Goal: Transaction & Acquisition: Obtain resource

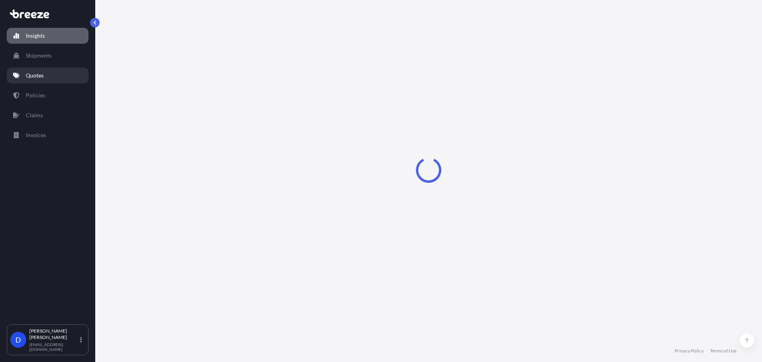
select select "2025"
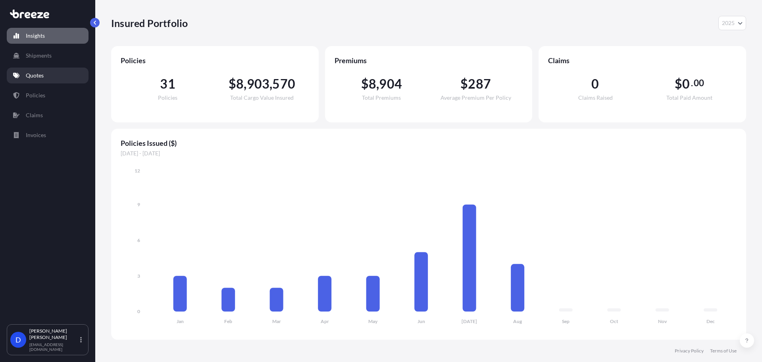
click at [29, 71] on link "Quotes" at bounding box center [48, 76] width 82 height 16
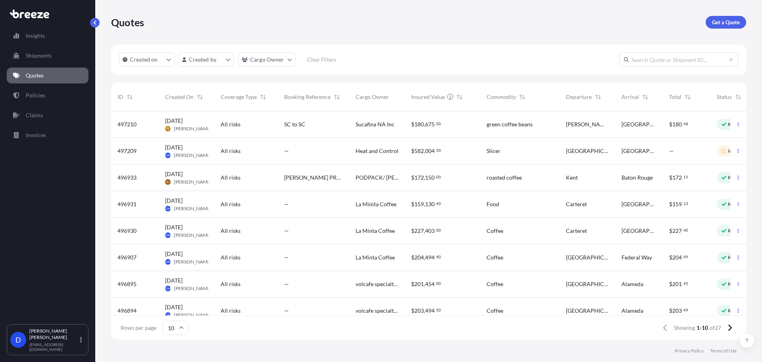
click at [247, 148] on div "All risks" at bounding box center [246, 151] width 51 height 8
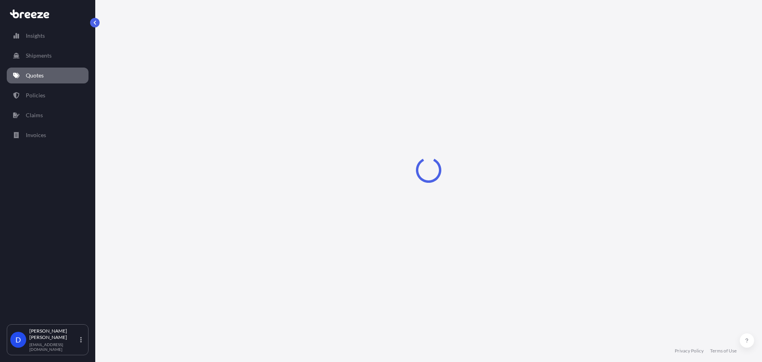
select select "Road"
select select "2"
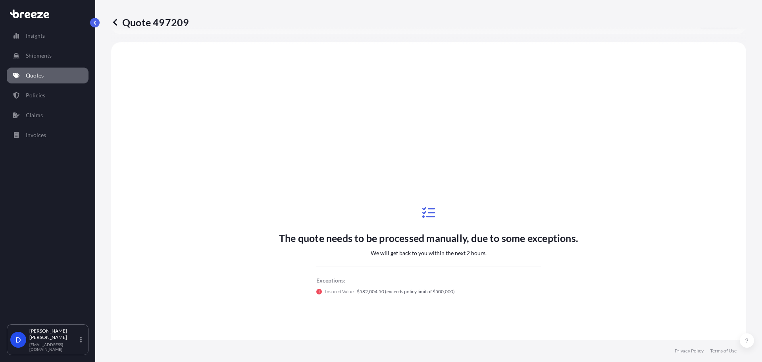
scroll to position [288, 0]
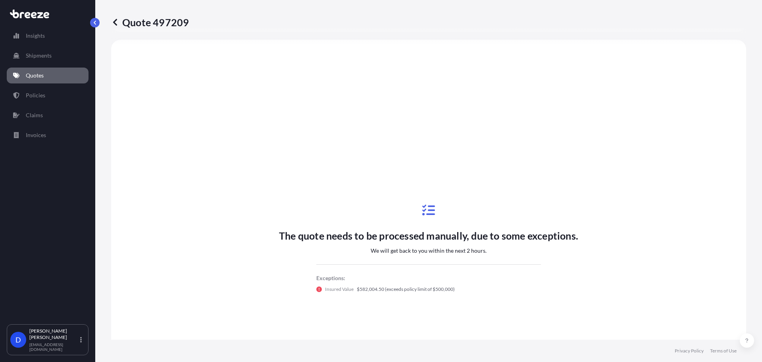
click at [120, 21] on p "Quote 497209" at bounding box center [150, 22] width 78 height 13
click at [118, 23] on icon at bounding box center [115, 22] width 8 height 8
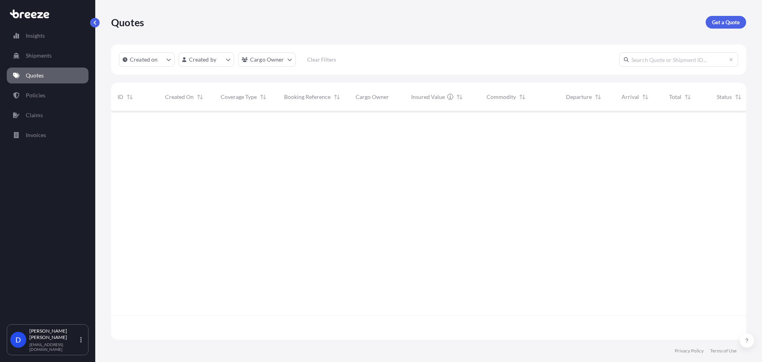
scroll to position [227, 629]
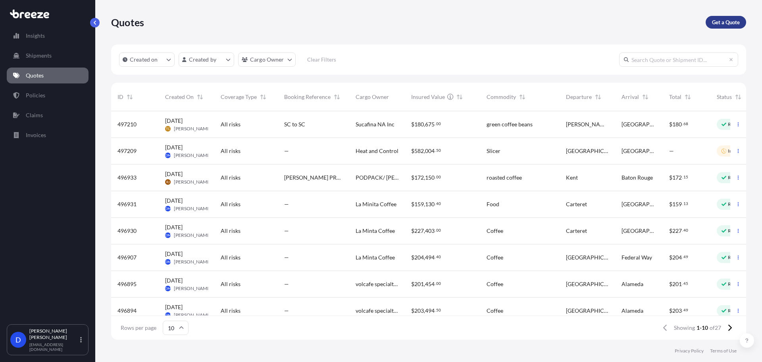
click at [716, 24] on p "Get a Quote" at bounding box center [726, 22] width 28 height 8
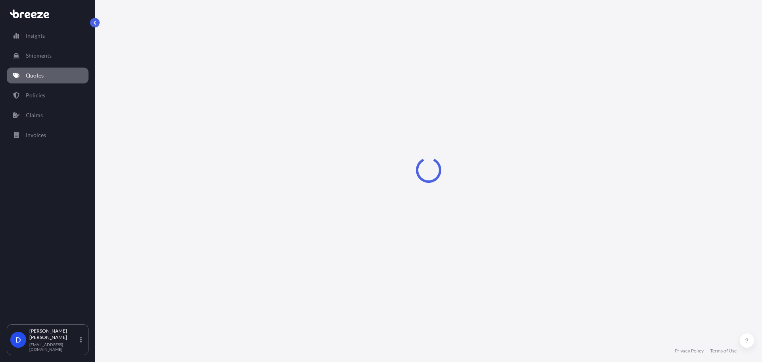
select select "Sea"
select select "1"
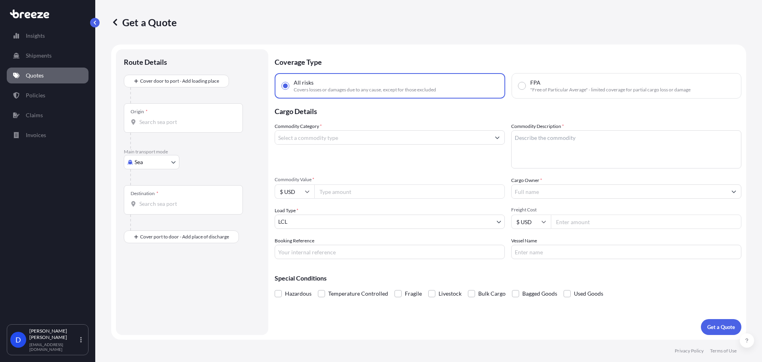
click at [151, 161] on body "Insights Shipments Quotes Policies Claims Invoices D [PERSON_NAME] [EMAIL_ADDRE…" at bounding box center [381, 210] width 762 height 421
click at [145, 209] on span "Road" at bounding box center [145, 211] width 13 height 8
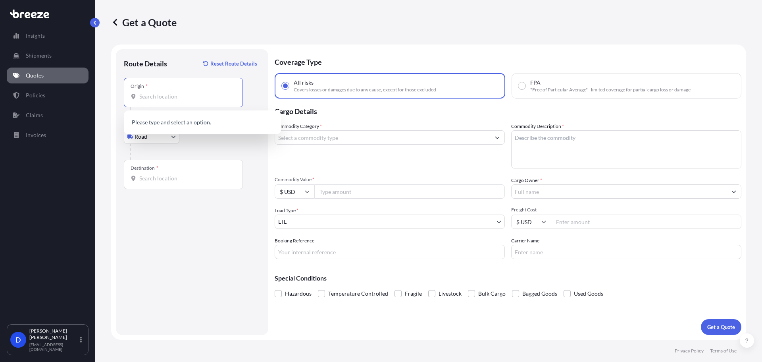
click at [173, 95] on input "Origin *" at bounding box center [186, 97] width 94 height 8
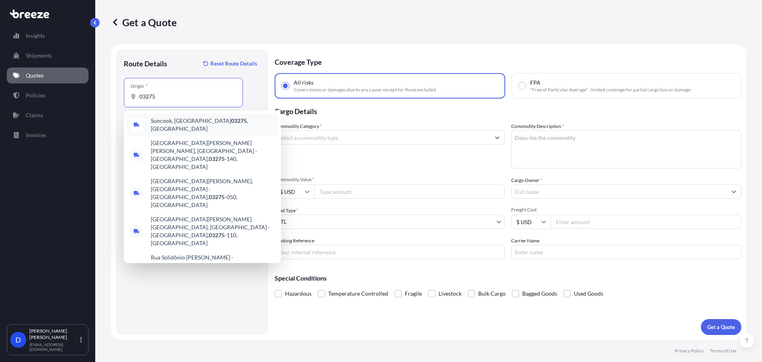
click at [168, 125] on span "Suncook, NH 03275 , [GEOGRAPHIC_DATA]" at bounding box center [213, 125] width 124 height 16
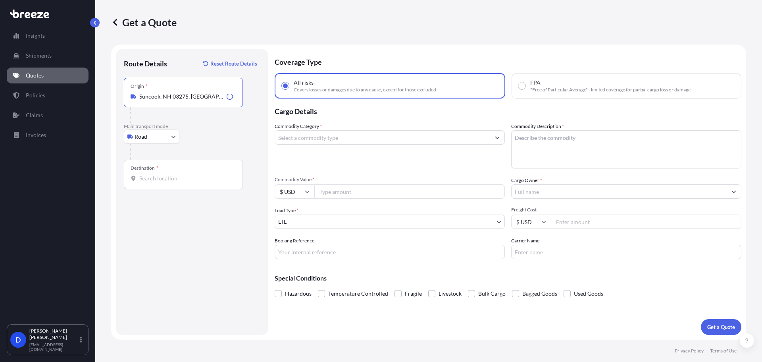
type input "Suncook, NH 03275, [GEOGRAPHIC_DATA]"
click at [156, 176] on input "Destination *" at bounding box center [186, 178] width 94 height 8
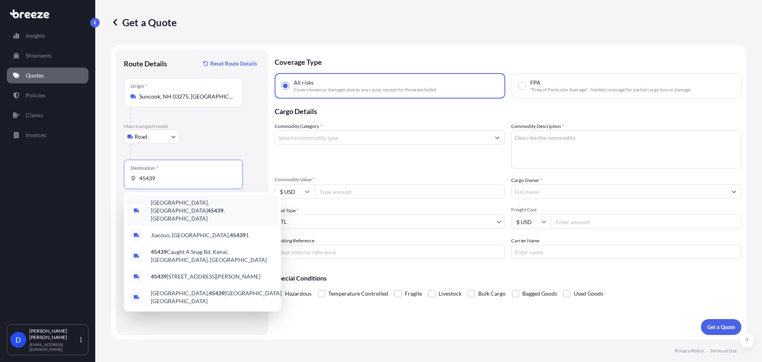
click at [177, 207] on span "[GEOGRAPHIC_DATA] , [GEOGRAPHIC_DATA]" at bounding box center [213, 211] width 124 height 24
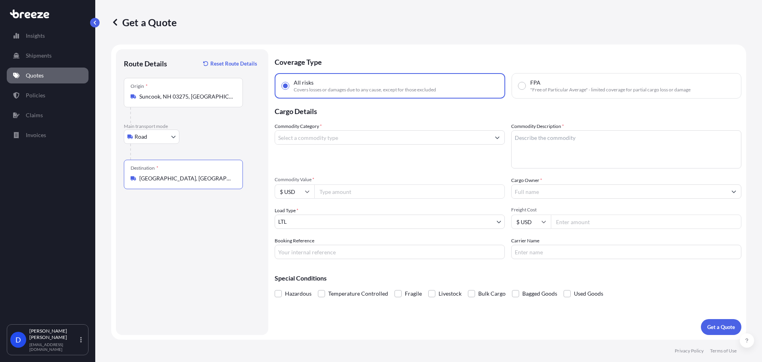
type input "[GEOGRAPHIC_DATA], [GEOGRAPHIC_DATA]"
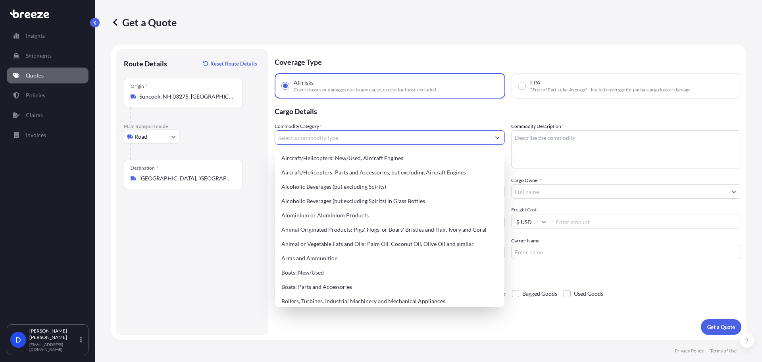
click at [301, 143] on input "Commodity Category *" at bounding box center [382, 137] width 215 height 14
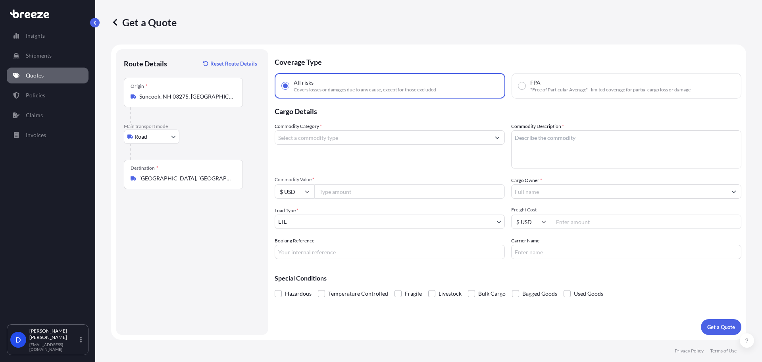
click at [363, 144] on div at bounding box center [390, 137] width 230 height 14
click at [363, 142] on input "Commodity Category *" at bounding box center [382, 137] width 215 height 14
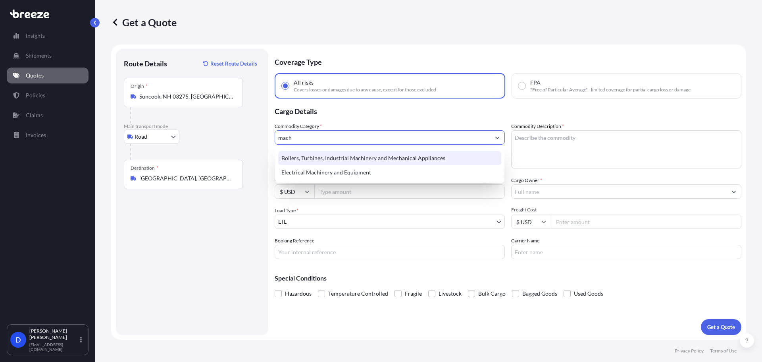
click at [367, 159] on div "Boilers, Turbines, Industrial Machinery and Mechanical Appliances" at bounding box center [389, 158] width 223 height 14
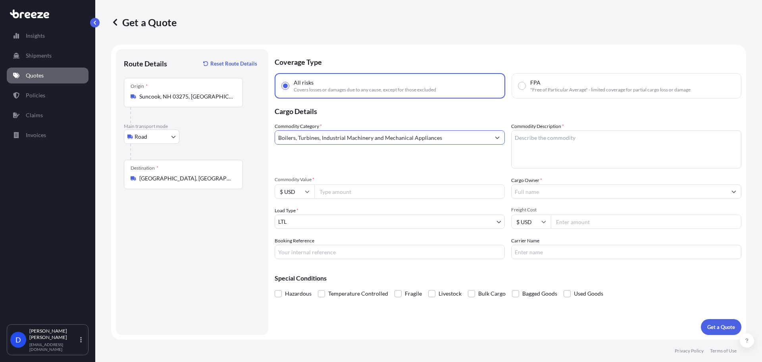
type input "Boilers, Turbines, Industrial Machinery and Mechanical Appliances"
click at [541, 140] on textarea "Commodity Description *" at bounding box center [626, 149] width 230 height 38
type textarea "Gentil Wash System and Parts"
click at [359, 193] on input "Commodity Value *" at bounding box center [409, 191] width 191 height 14
type input "693000"
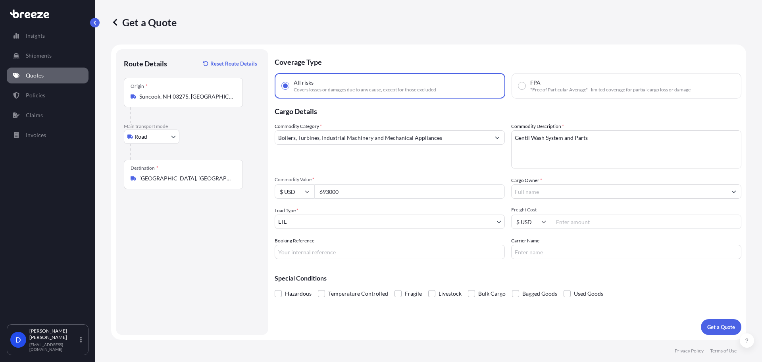
click at [546, 189] on input "Cargo Owner *" at bounding box center [619, 191] width 215 height 14
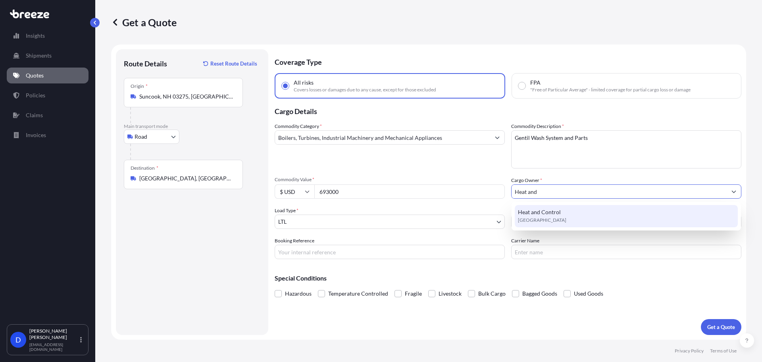
click at [560, 211] on span "Heat and Control" at bounding box center [539, 212] width 43 height 8
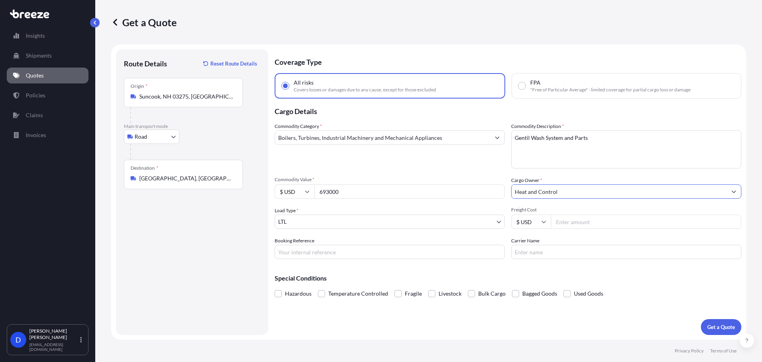
type input "Heat and Control"
click at [335, 220] on body "15 options available. 10 options available. 1 option available. Insights Shipme…" at bounding box center [381, 210] width 762 height 421
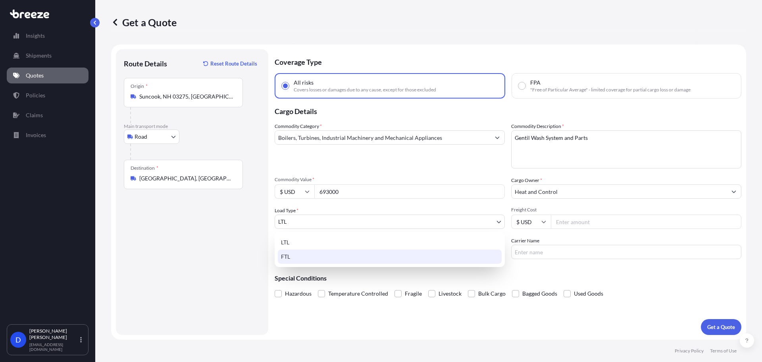
click at [312, 257] on div "FTL" at bounding box center [390, 256] width 224 height 14
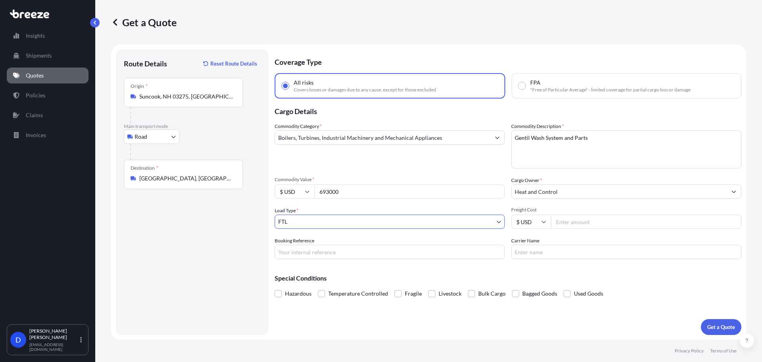
click at [574, 223] on input "Freight Cost" at bounding box center [646, 221] width 191 height 14
type input "2400"
click at [503, 267] on div "Special Conditions Hazardous Temperature Controlled Fragile Livestock Bulk Carg…" at bounding box center [508, 282] width 467 height 34
click at [723, 329] on p "Get a Quote" at bounding box center [722, 327] width 28 height 8
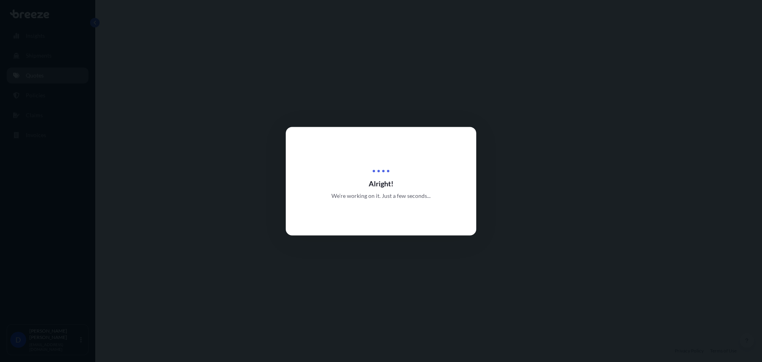
select select "Road"
select select "2"
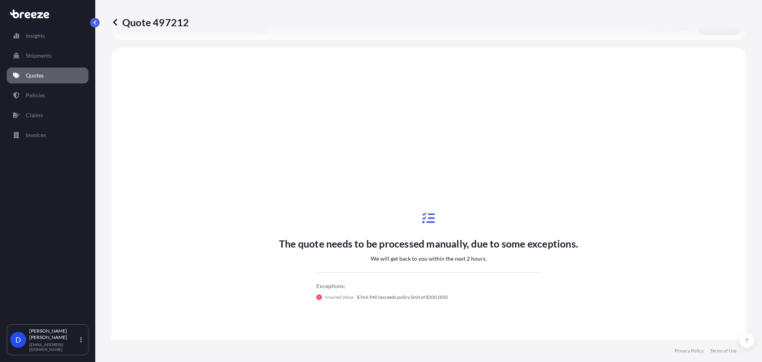
scroll to position [288, 0]
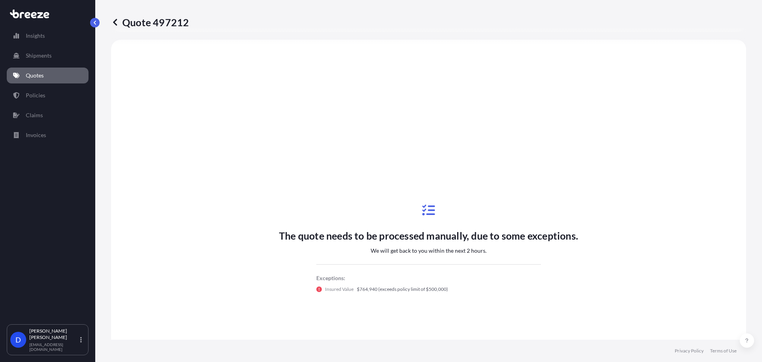
click at [45, 71] on link "Quotes" at bounding box center [48, 76] width 82 height 16
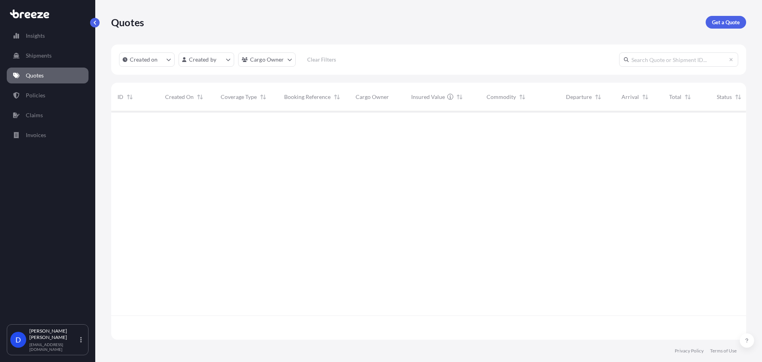
scroll to position [227, 629]
